Goal: Task Accomplishment & Management: Use online tool/utility

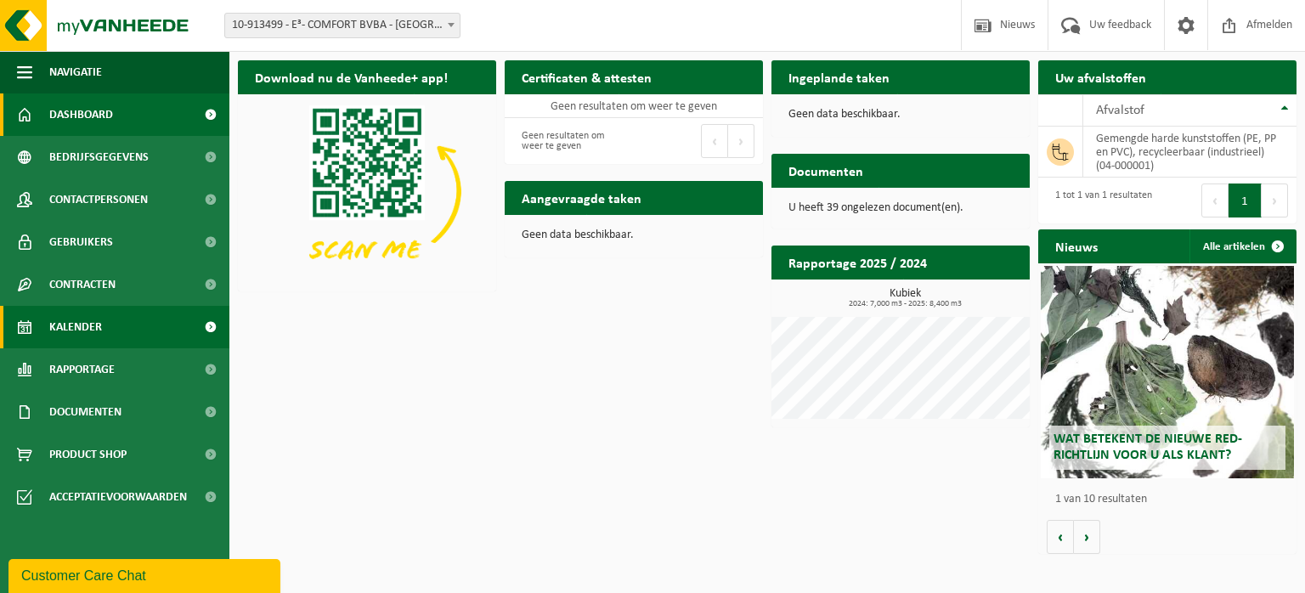
click at [76, 325] on span "Kalender" at bounding box center [75, 327] width 53 height 42
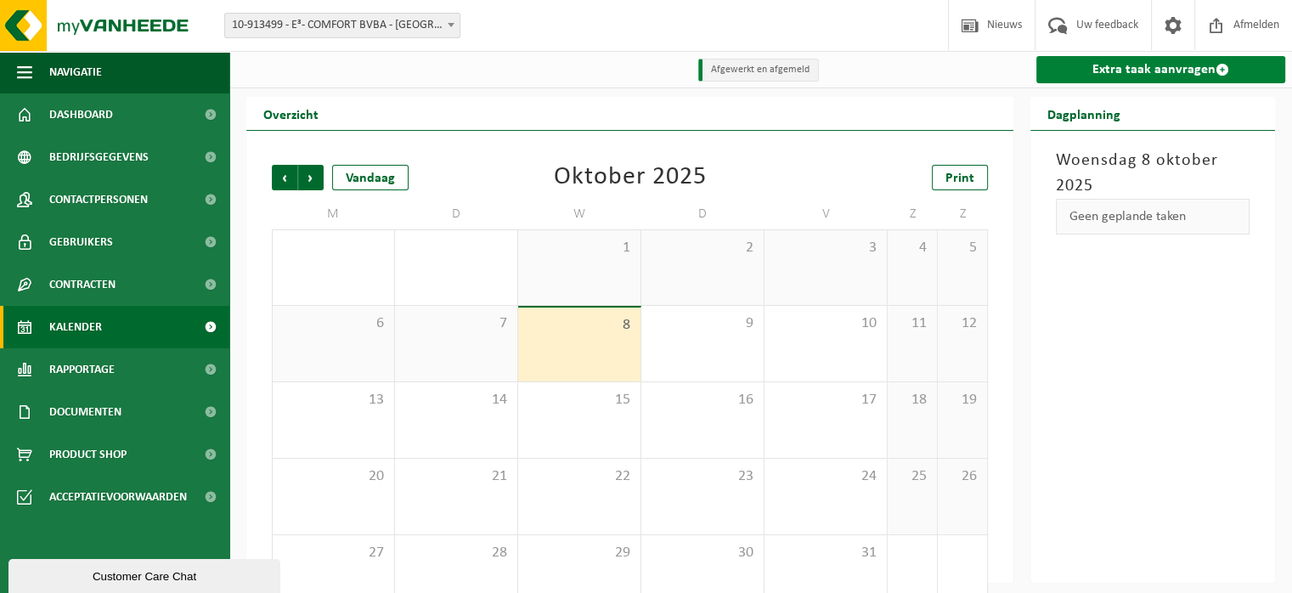
click at [1165, 68] on link "Extra taak aanvragen" at bounding box center [1161, 69] width 249 height 27
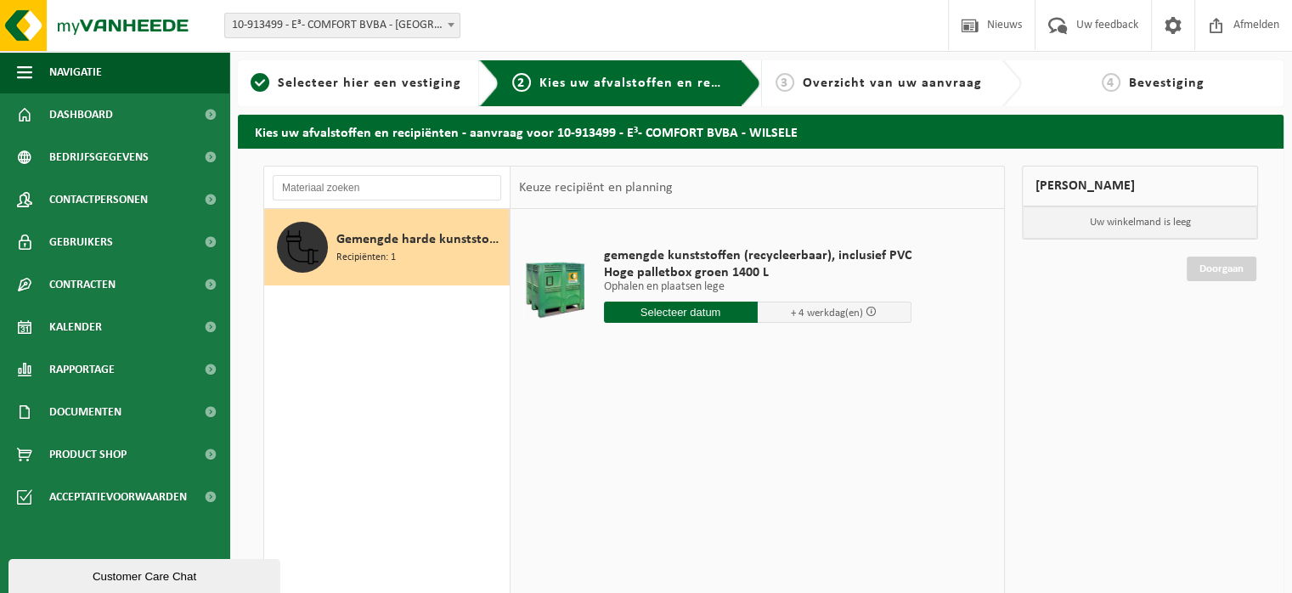
click at [663, 309] on input "text" at bounding box center [681, 312] width 154 height 21
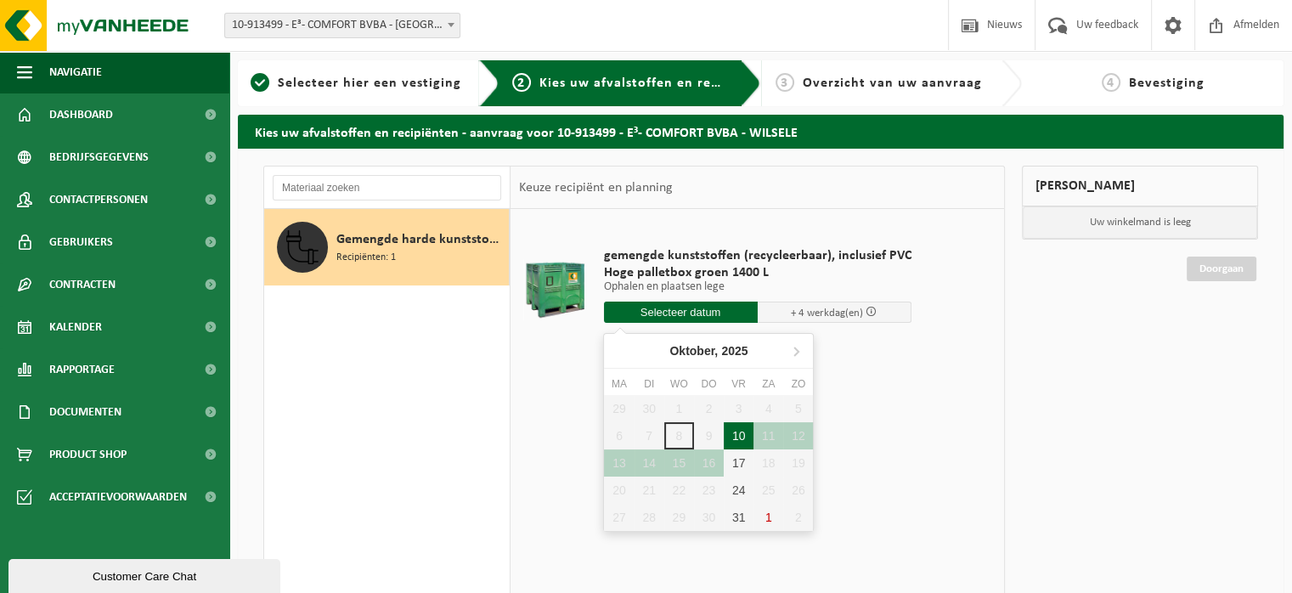
click at [742, 432] on div "10" at bounding box center [739, 435] width 30 height 27
type input "Van 2025-10-10"
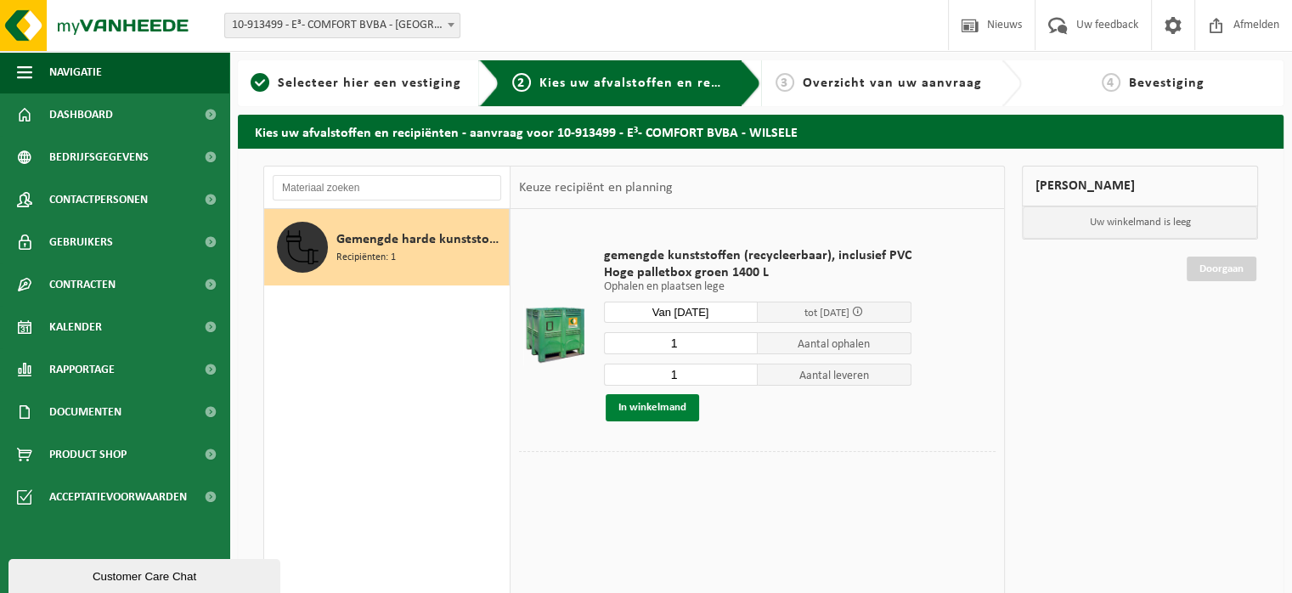
click at [659, 409] on button "In winkelmand" at bounding box center [652, 407] width 93 height 27
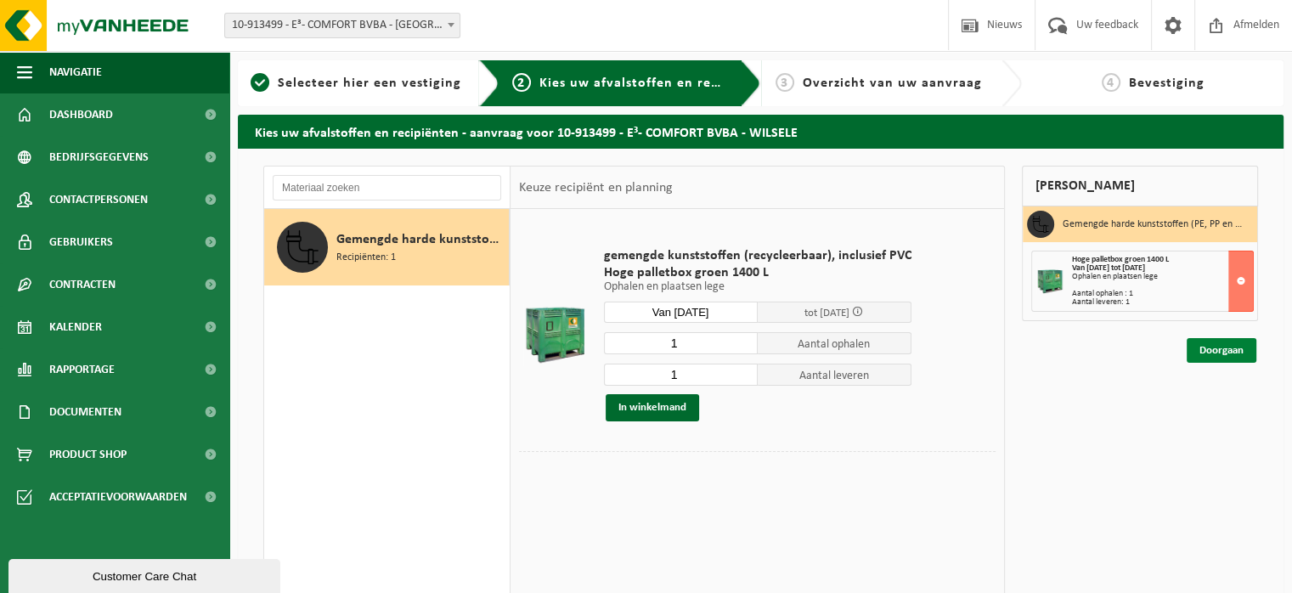
click at [1222, 347] on link "Doorgaan" at bounding box center [1222, 350] width 70 height 25
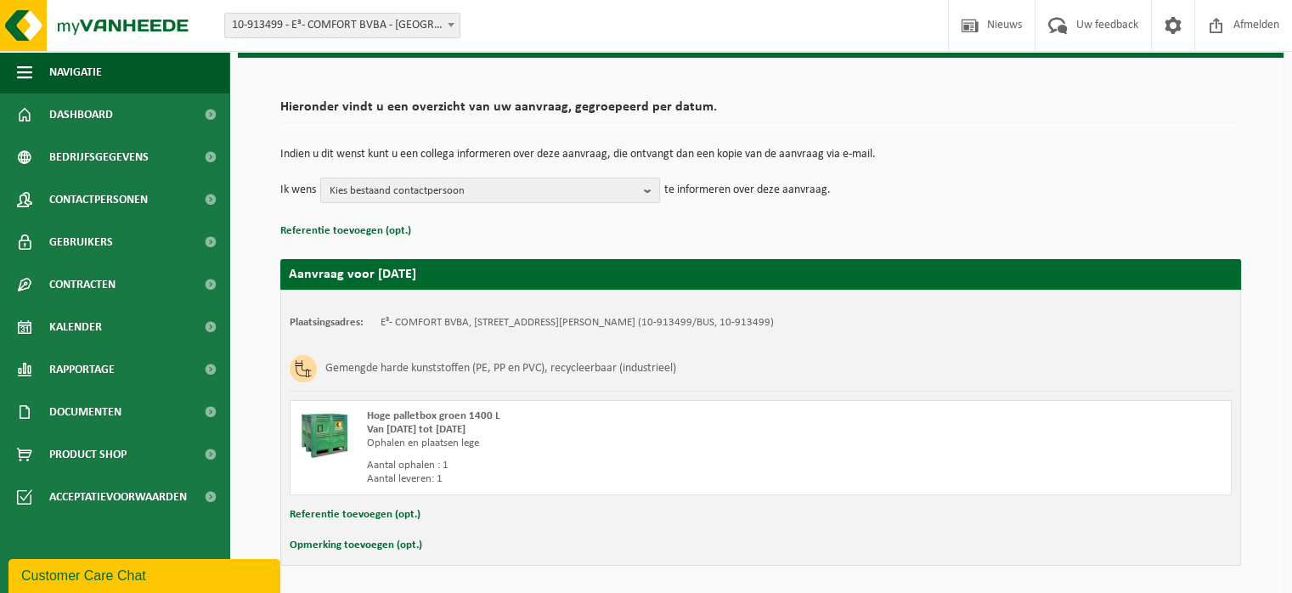
scroll to position [64, 0]
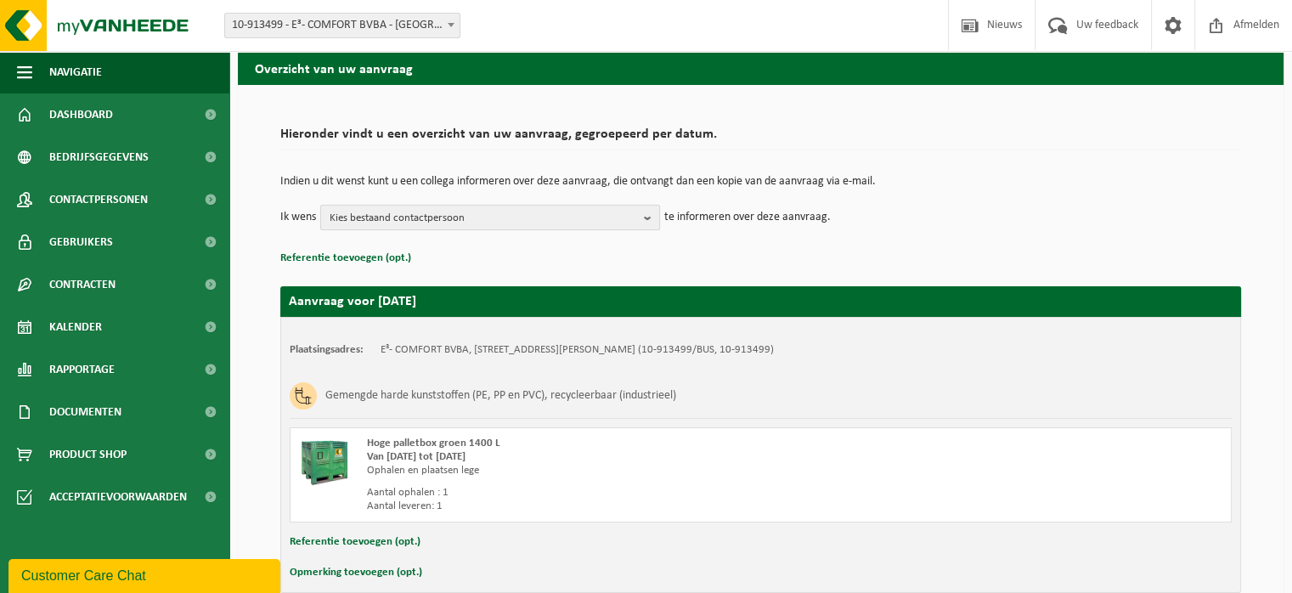
click at [647, 217] on b "button" at bounding box center [651, 218] width 15 height 24
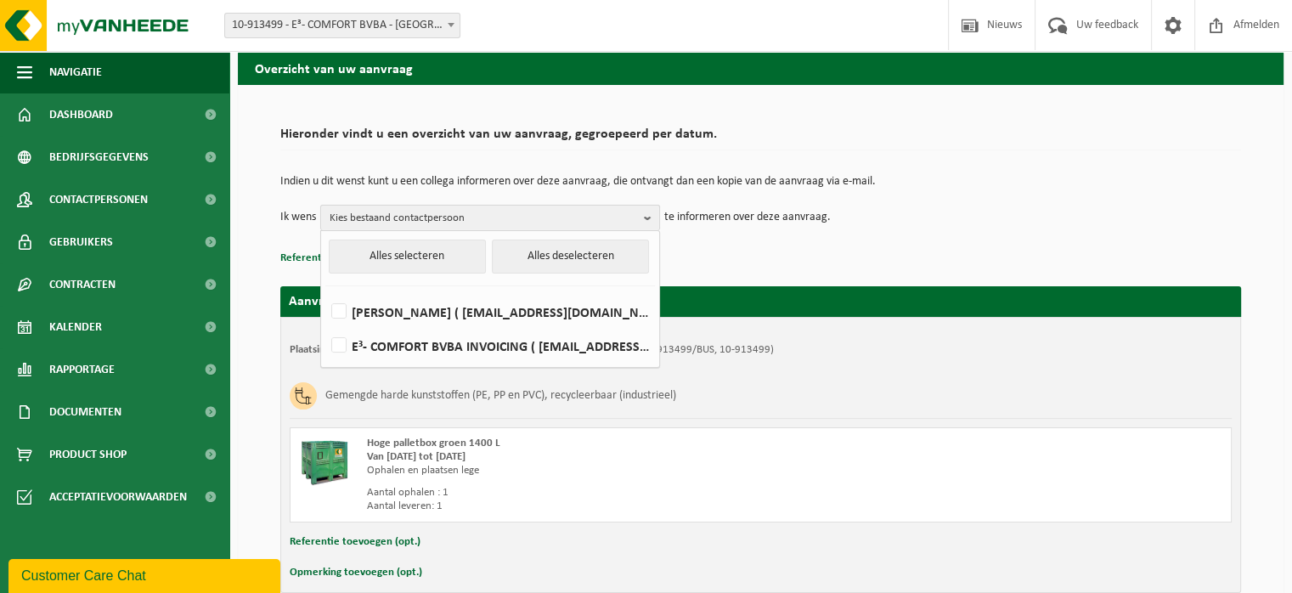
click at [647, 217] on b "button" at bounding box center [651, 218] width 15 height 25
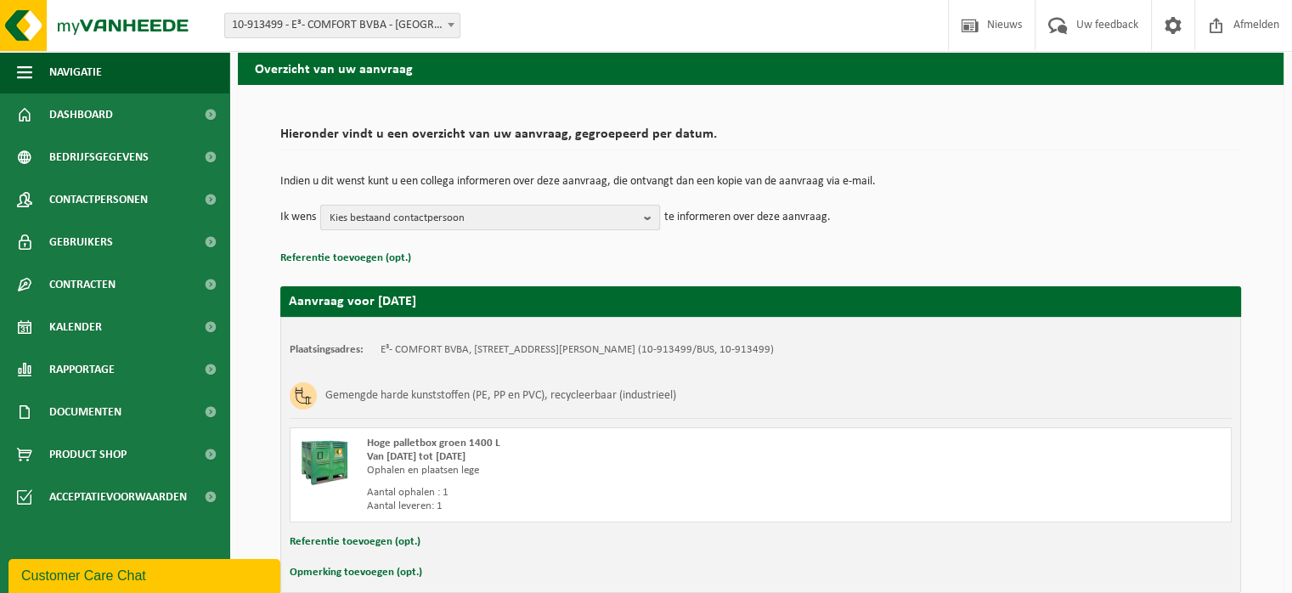
click at [647, 222] on b "button" at bounding box center [651, 218] width 15 height 24
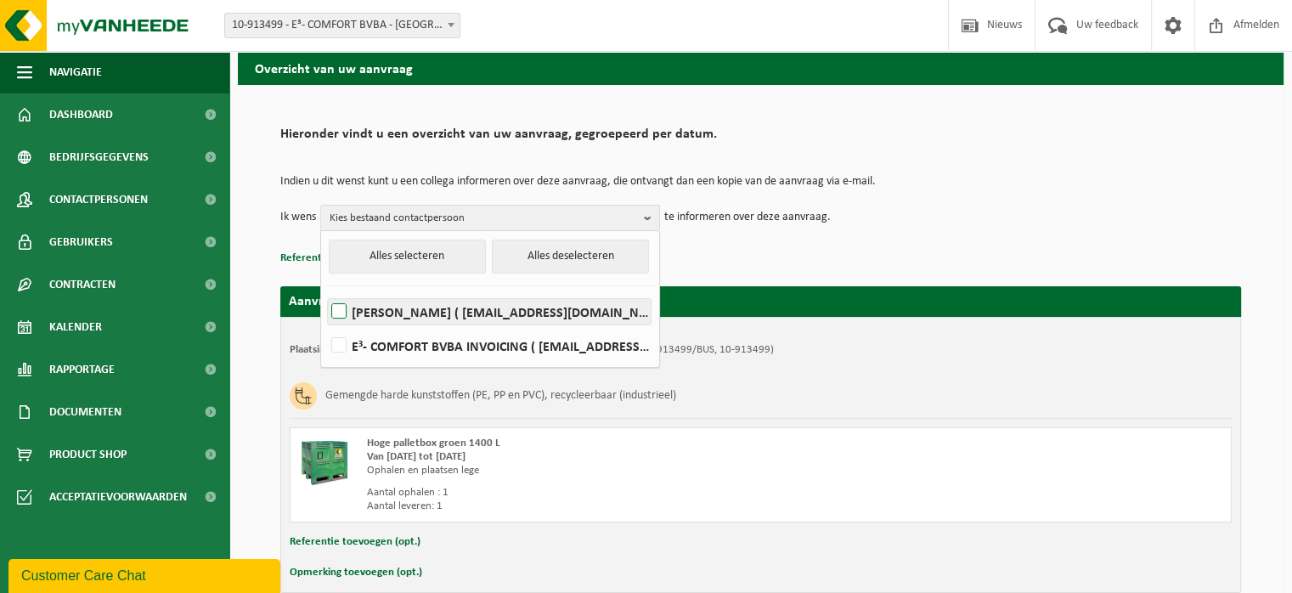
click at [347, 309] on label "TOM HENNES ( tom.hennes@e3-comfort.be )" at bounding box center [489, 311] width 323 height 25
click at [325, 291] on input "TOM HENNES ( tom.hennes@e3-comfort.be )" at bounding box center [325, 290] width 1 height 1
checkbox input "true"
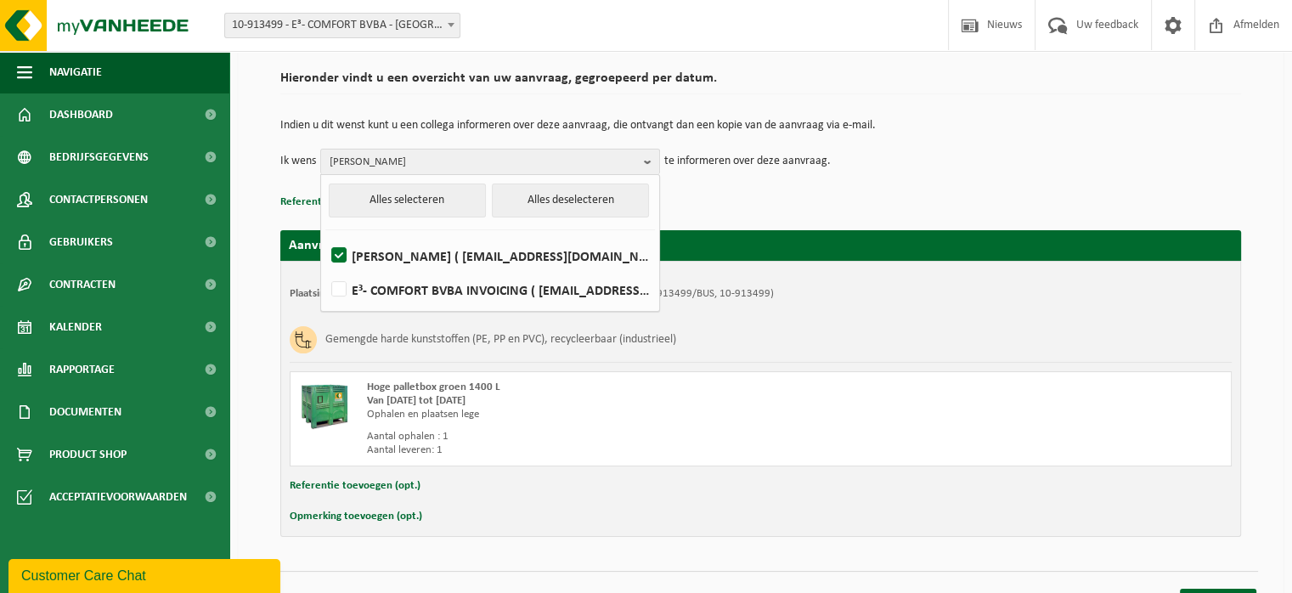
scroll to position [149, 0]
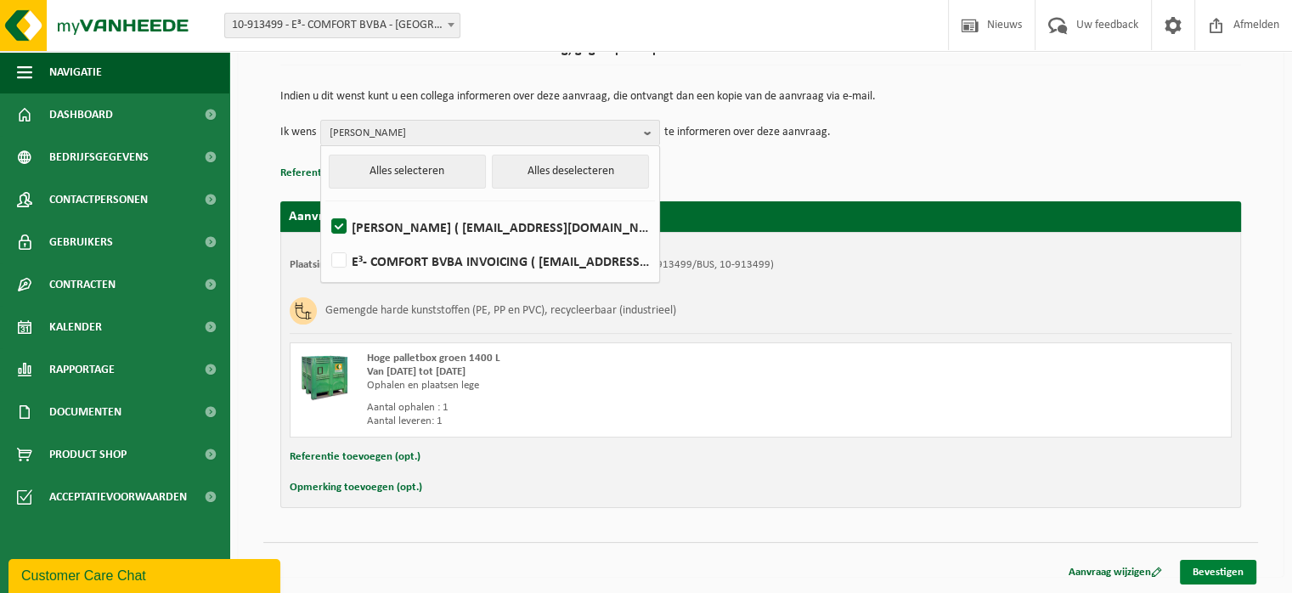
click at [1229, 563] on link "Bevestigen" at bounding box center [1218, 572] width 76 height 25
